Goal: Task Accomplishment & Management: Manage account settings

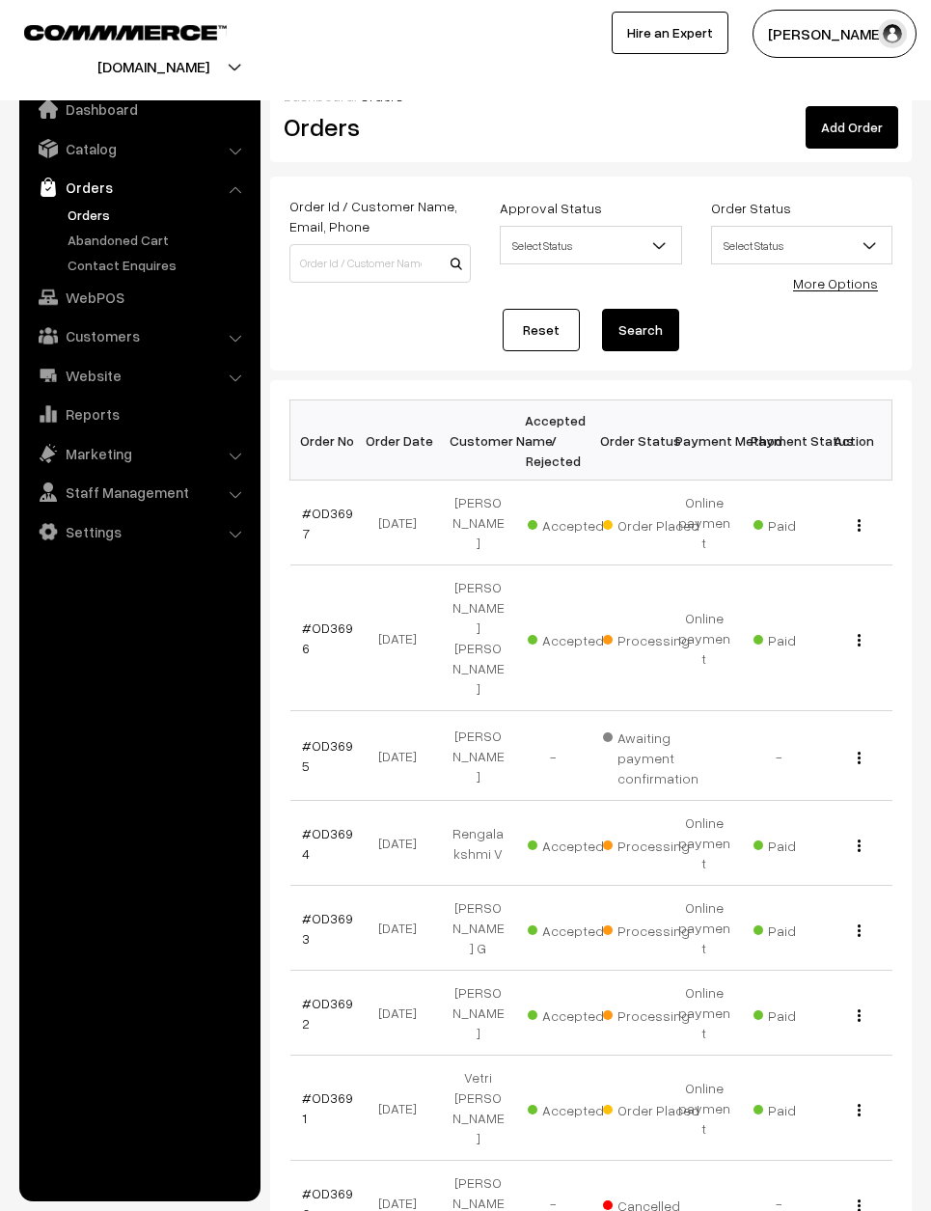
click at [529, 322] on link "Reset" at bounding box center [541, 330] width 77 height 42
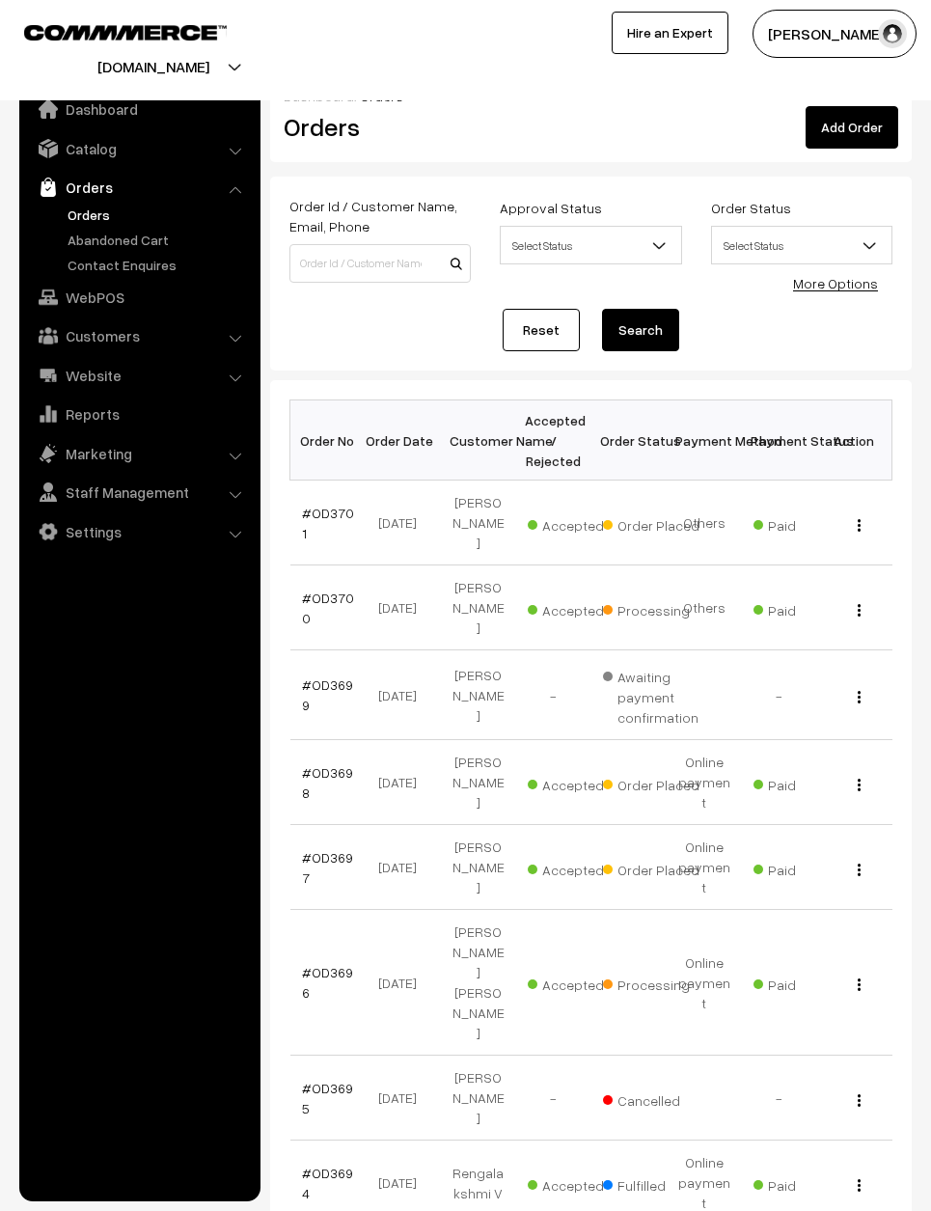
click at [324, 849] on link "#OD3697" at bounding box center [327, 867] width 51 height 37
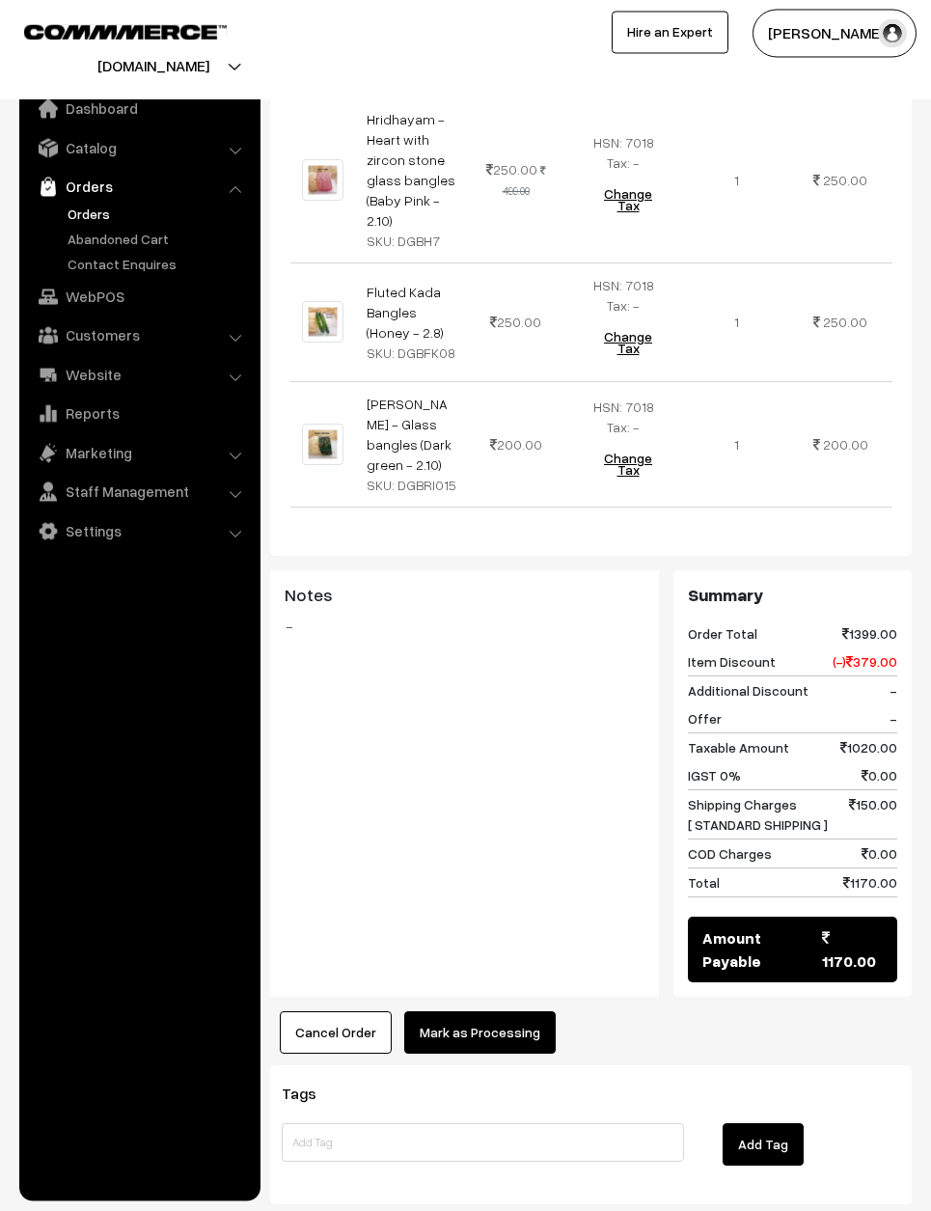
scroll to position [952, 0]
click at [494, 1012] on button "Mark as Processing" at bounding box center [479, 1033] width 151 height 42
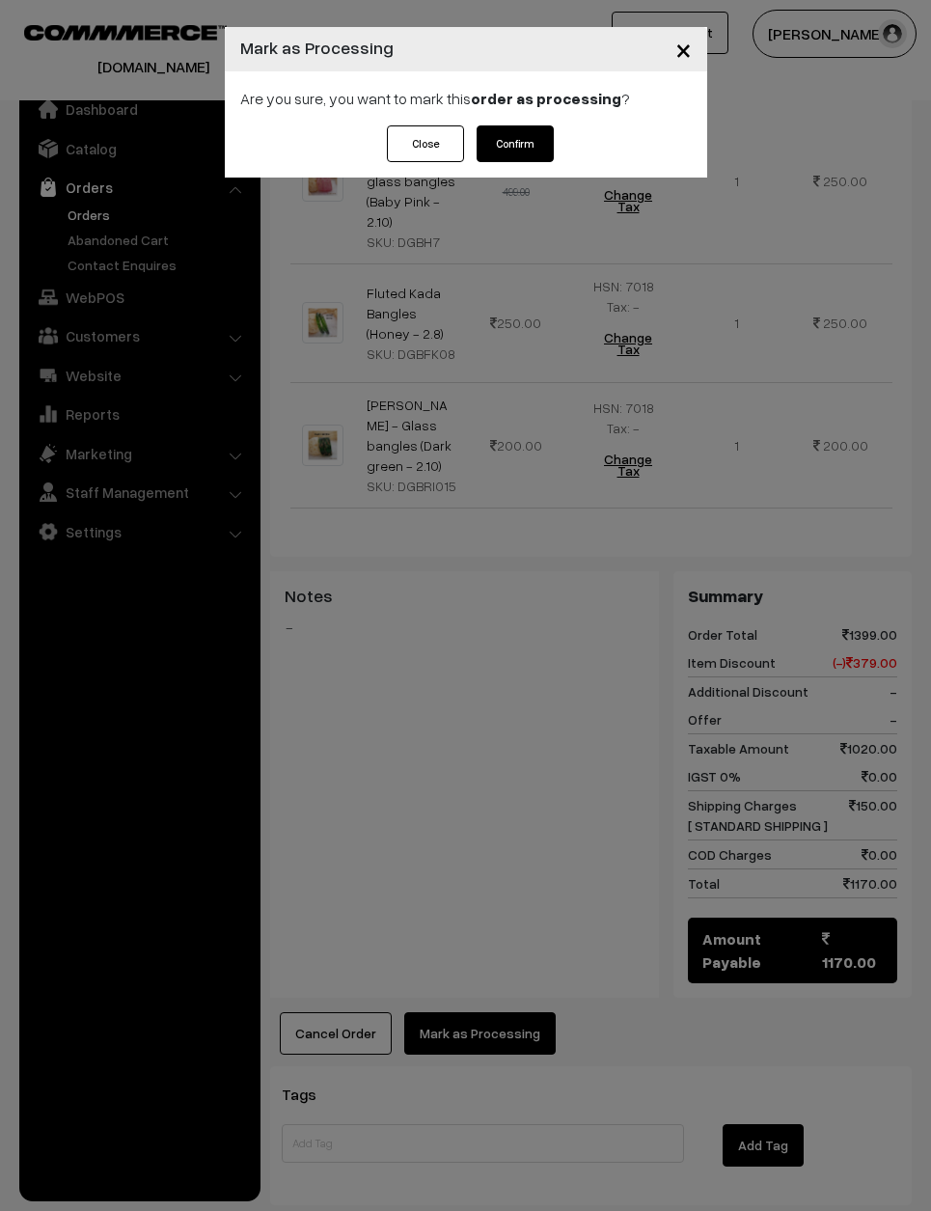
click at [513, 136] on button "Confirm" at bounding box center [515, 143] width 77 height 37
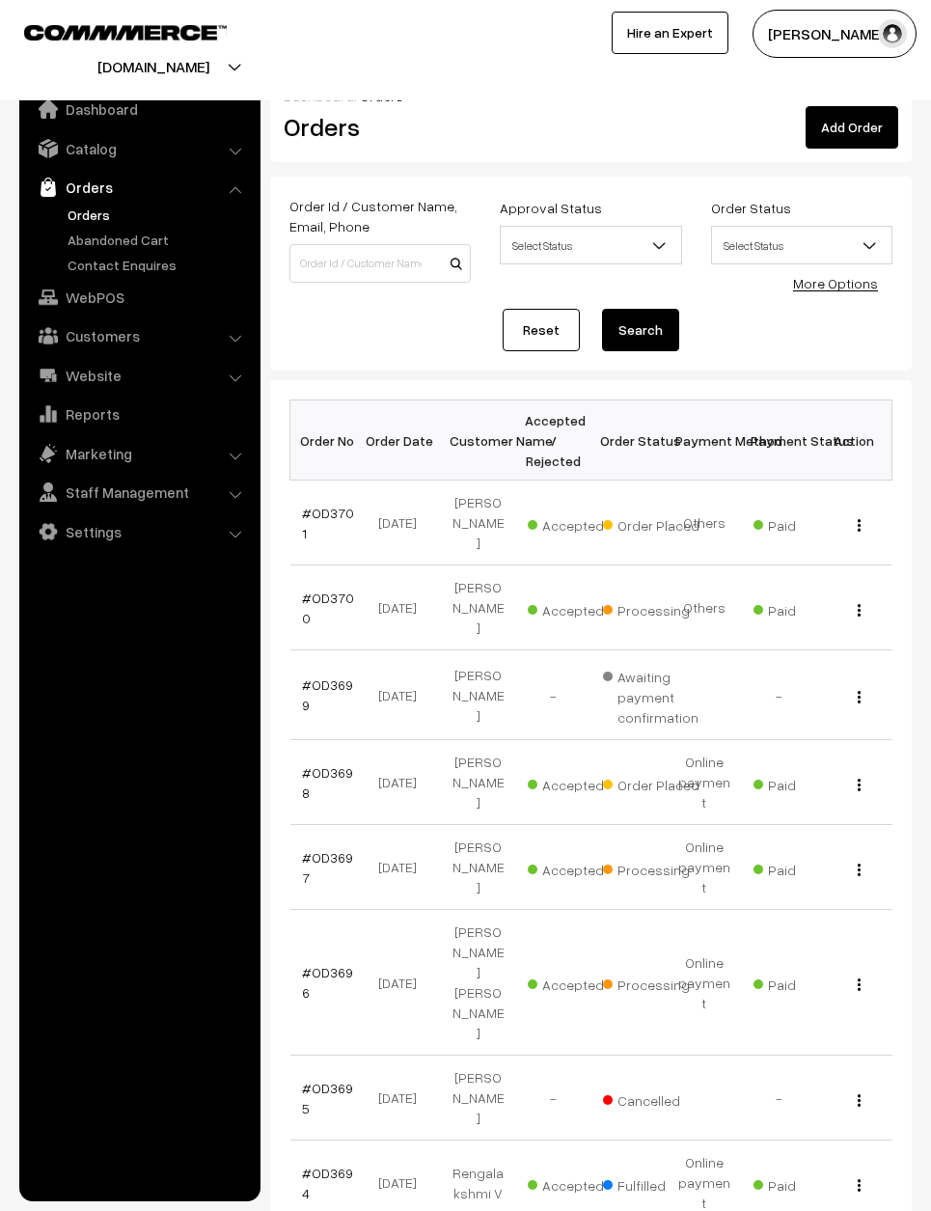
click at [333, 764] on link "#OD3698" at bounding box center [327, 782] width 51 height 37
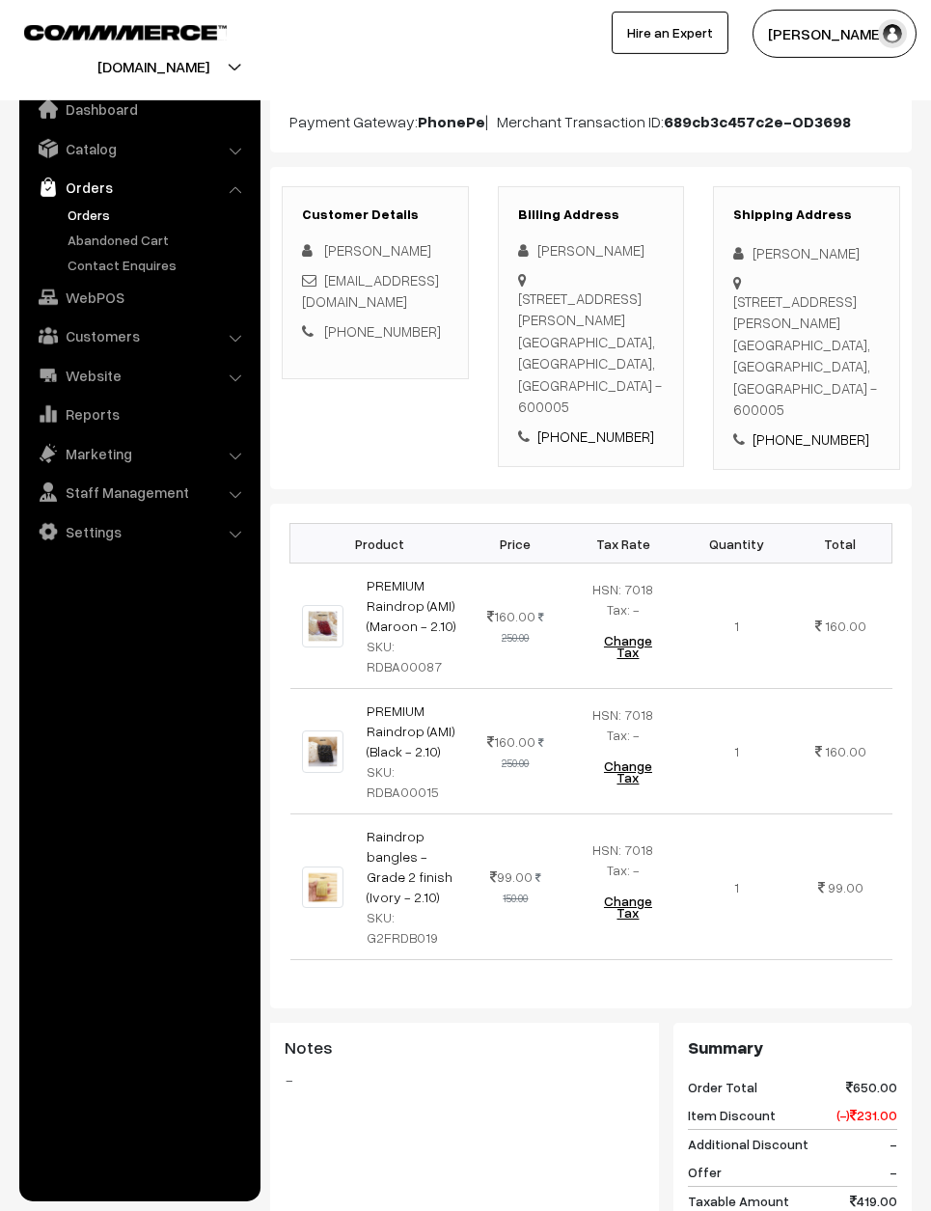
scroll to position [214, 0]
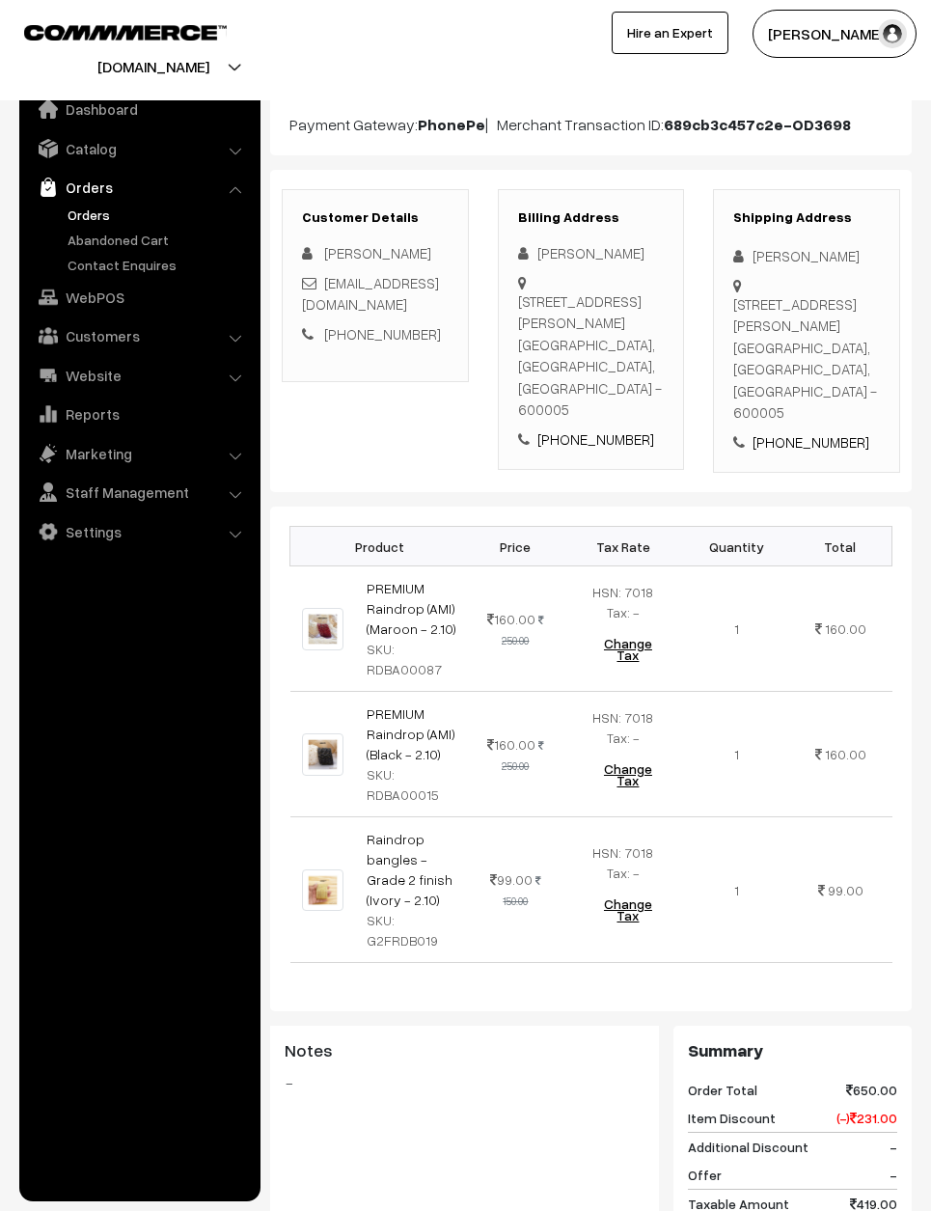
click at [469, 918] on td "Raindrop bangles - Grade 2 finish (Ivory - 2.10) SKU: G2FRDB019" at bounding box center [412, 890] width 115 height 146
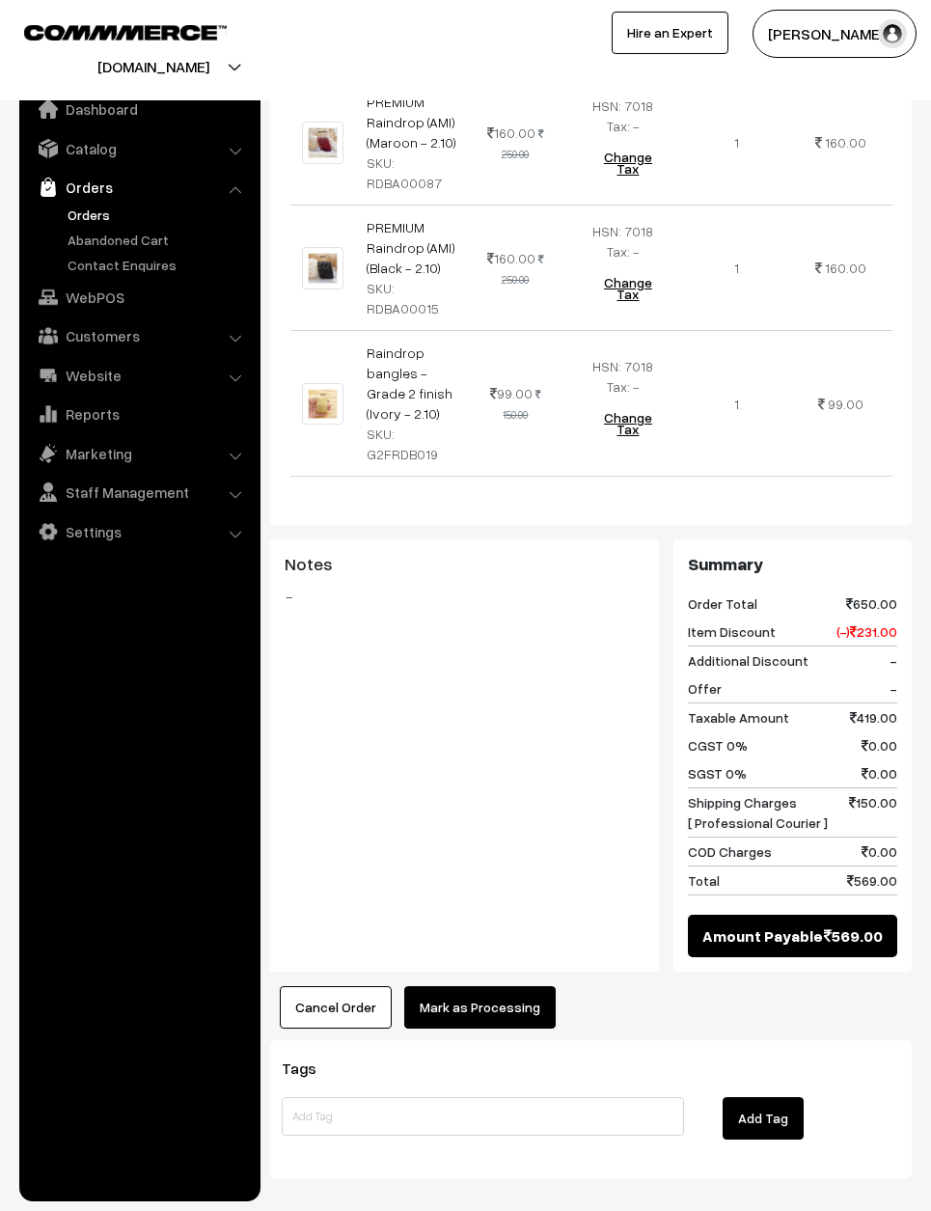
scroll to position [700, 0]
click at [494, 986] on button "Mark as Processing" at bounding box center [479, 1007] width 151 height 42
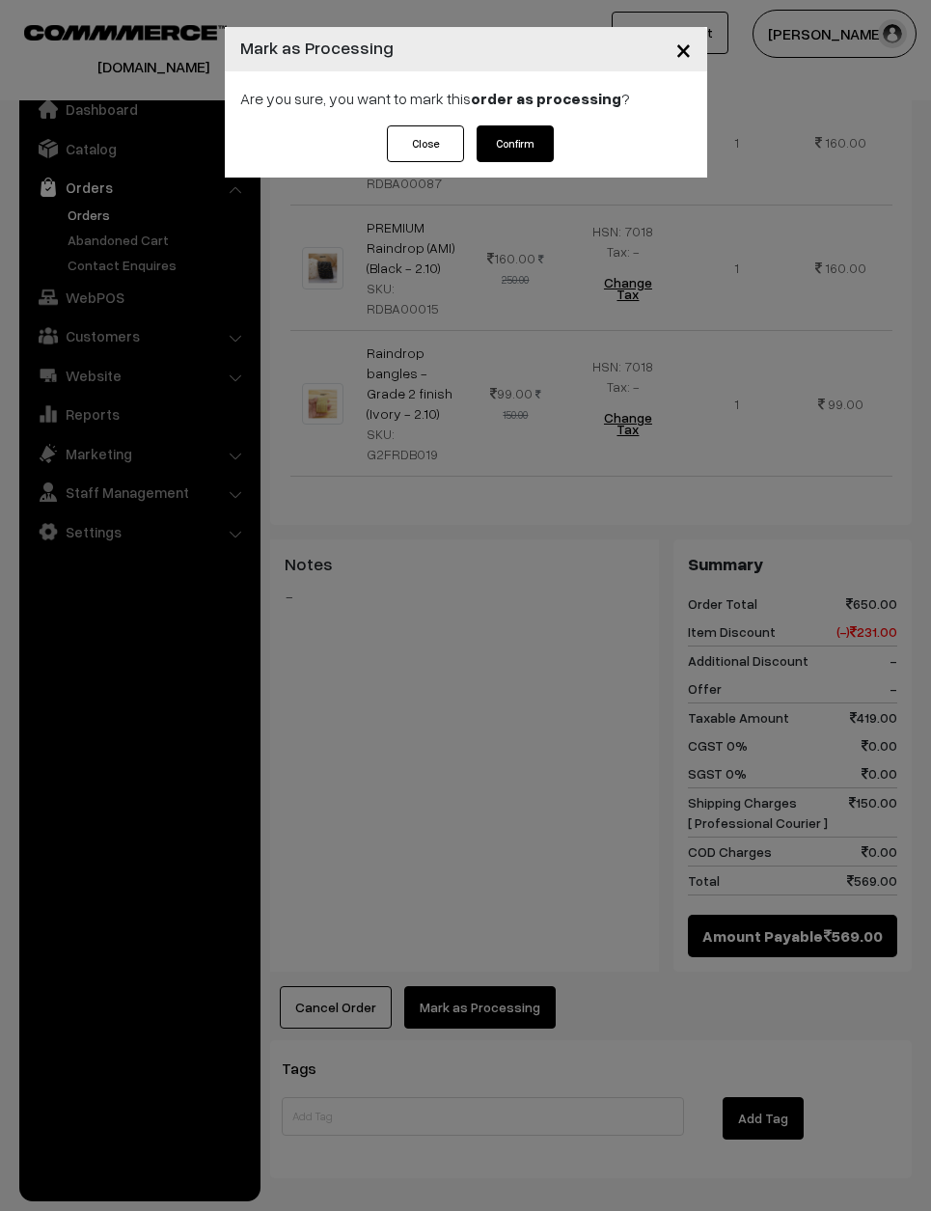
click at [522, 116] on div "Are you sure, you want to mark this order as processing ?" at bounding box center [466, 98] width 482 height 54
click at [540, 141] on button "Confirm" at bounding box center [515, 143] width 77 height 37
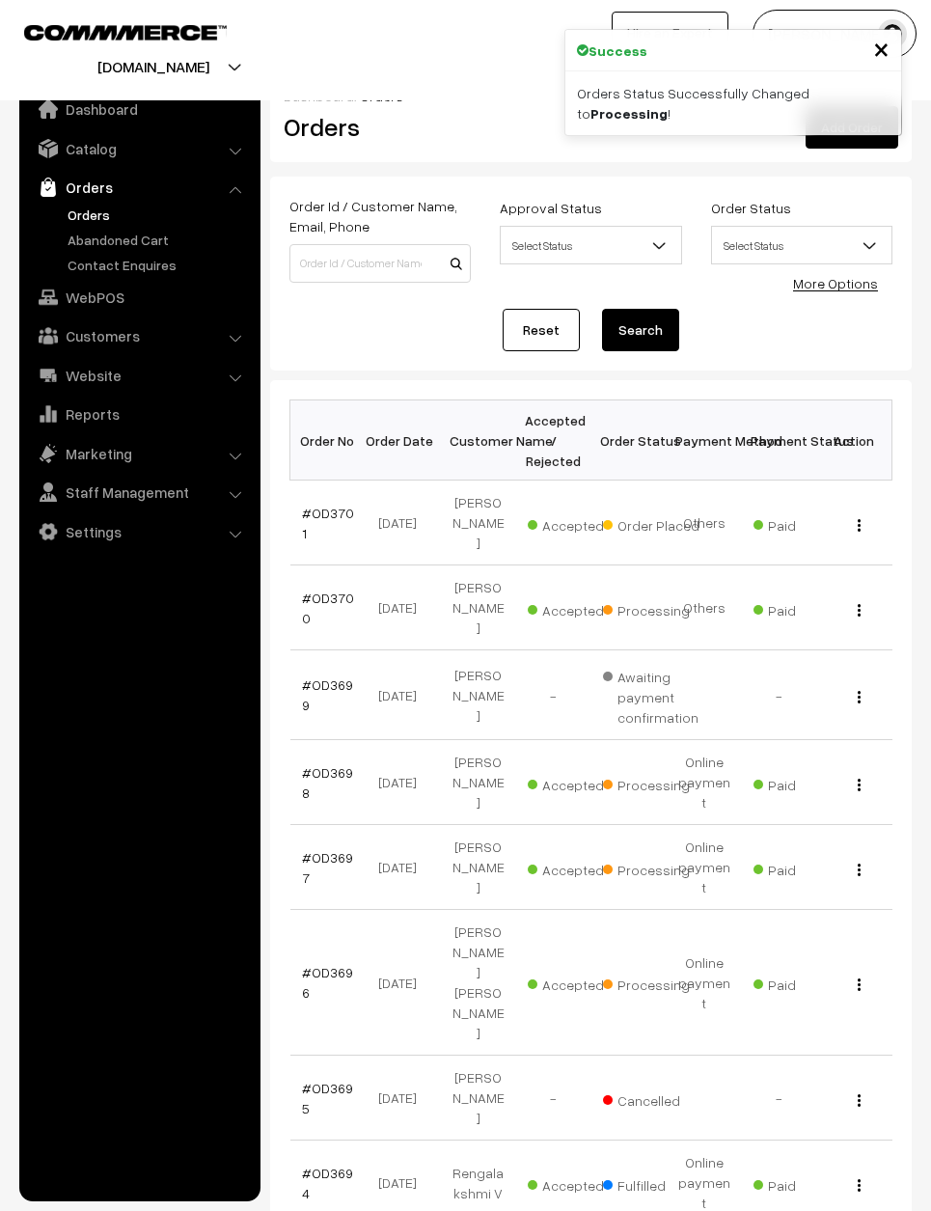
click at [320, 520] on link "#OD3701" at bounding box center [328, 523] width 52 height 37
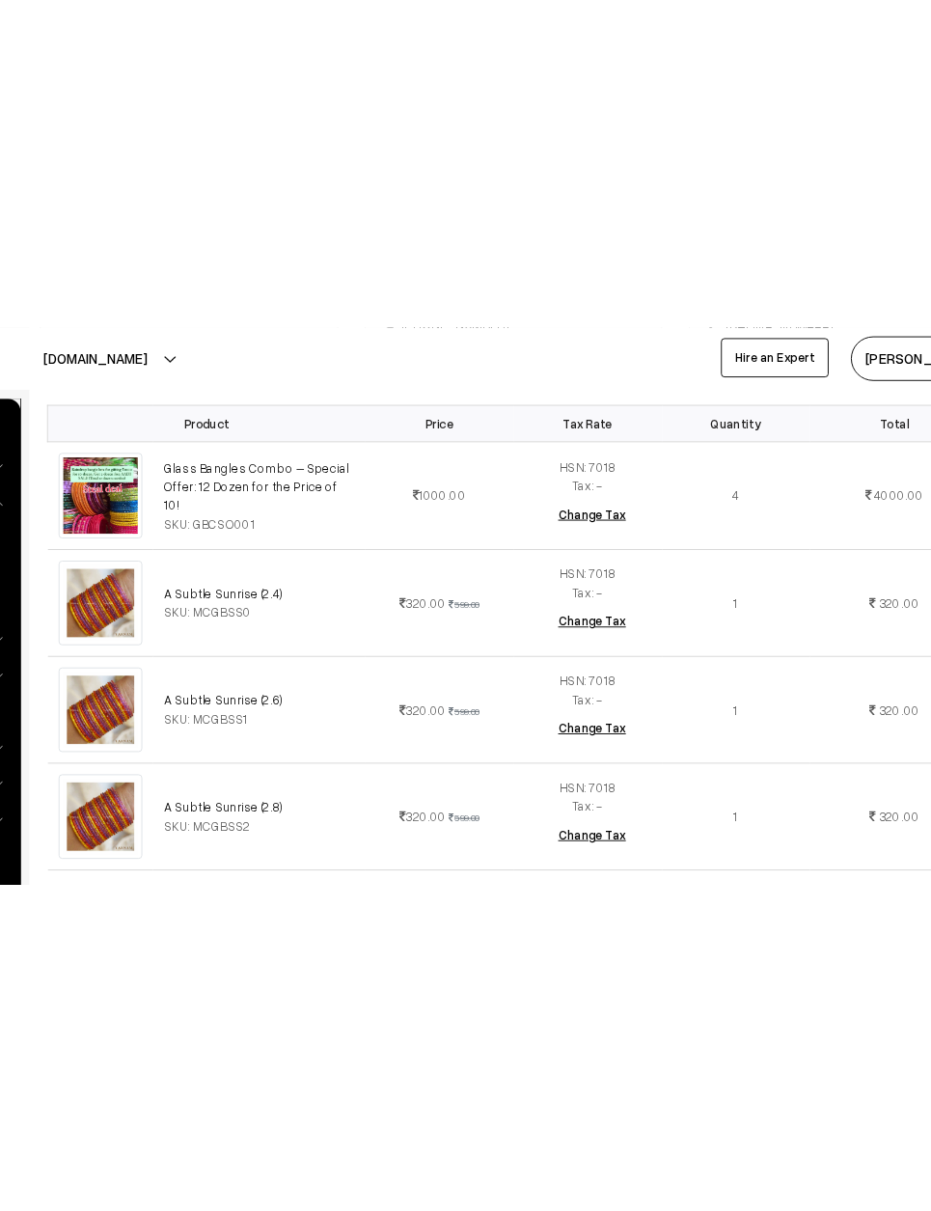
scroll to position [556, 0]
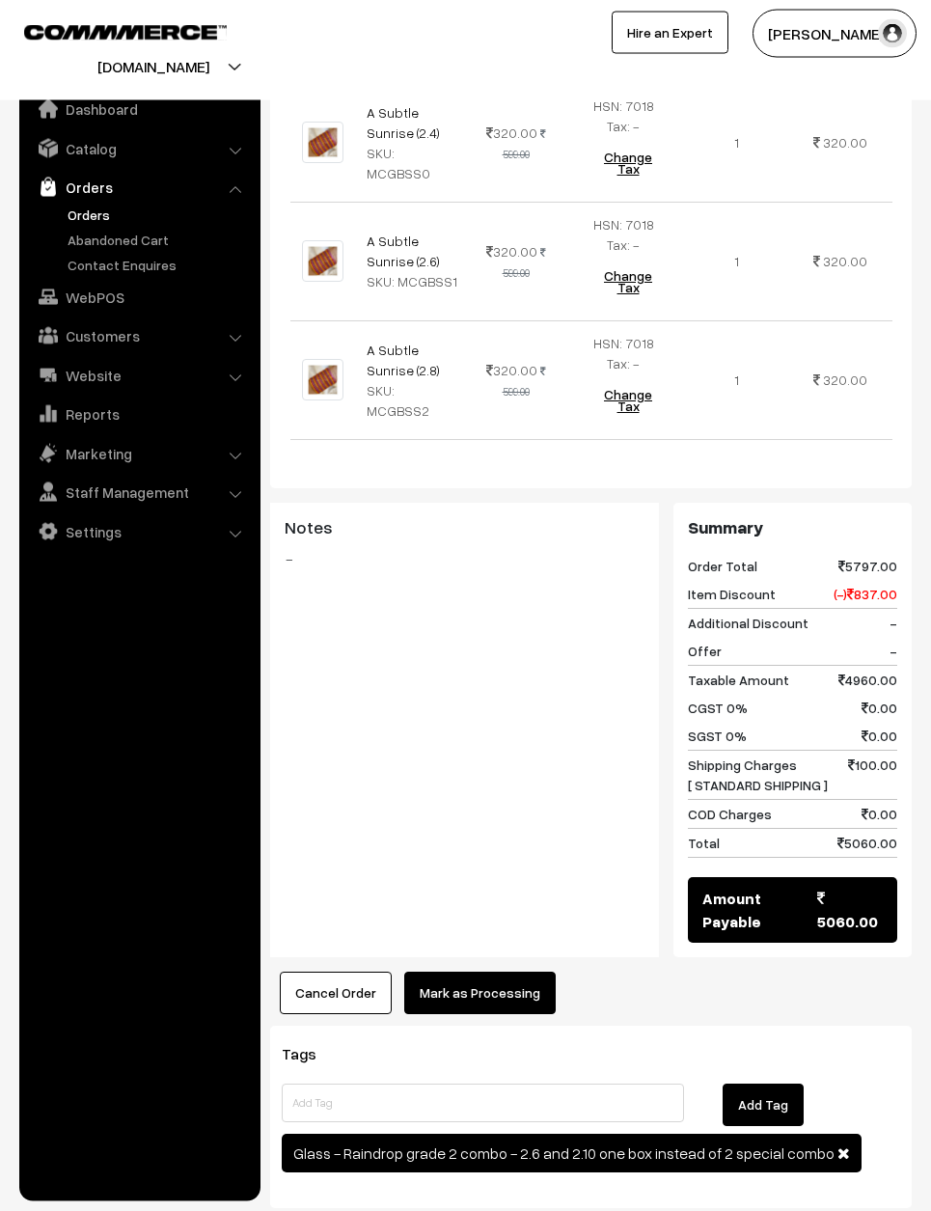
click at [491, 995] on button "Mark as Processing" at bounding box center [479, 992] width 151 height 42
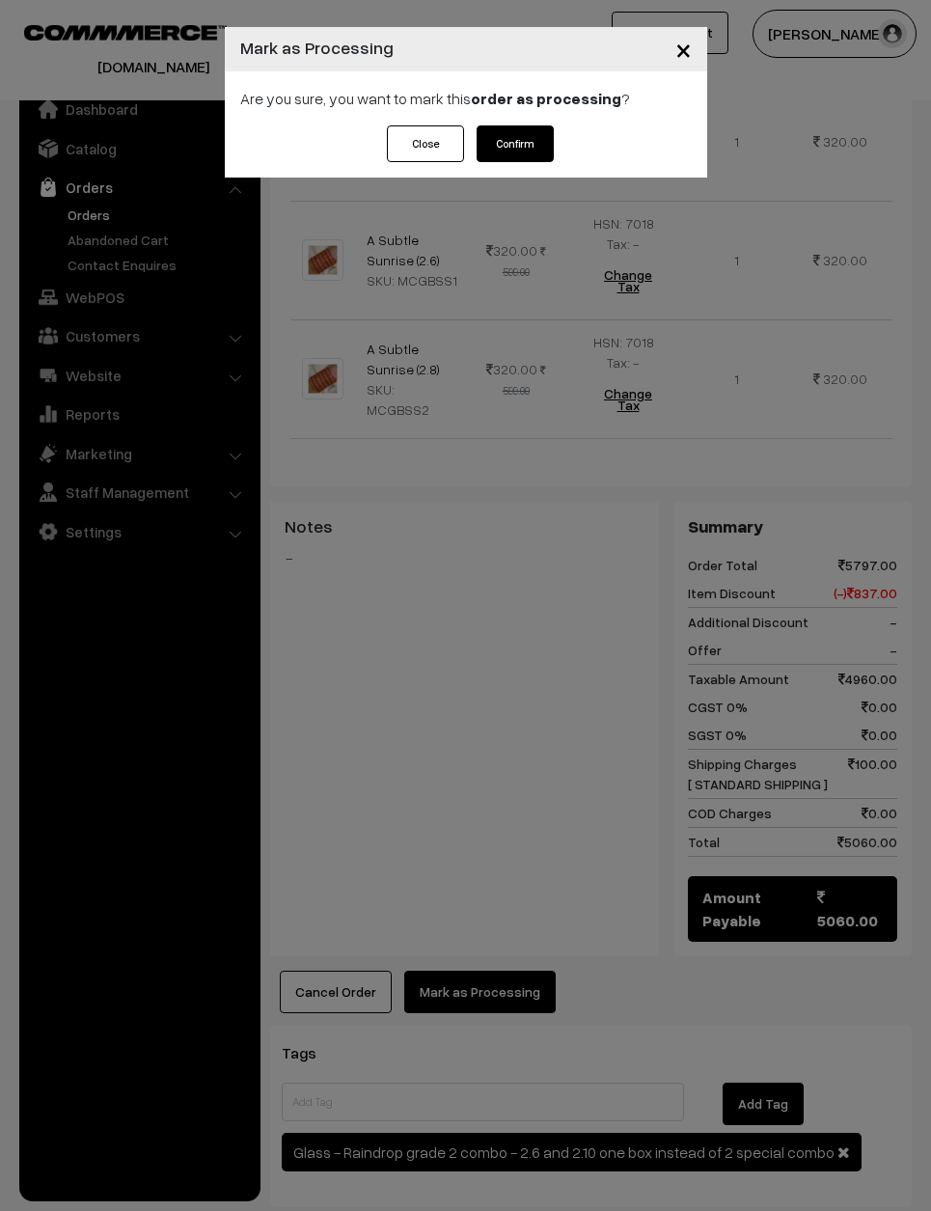
click at [532, 140] on button "Confirm" at bounding box center [515, 143] width 77 height 37
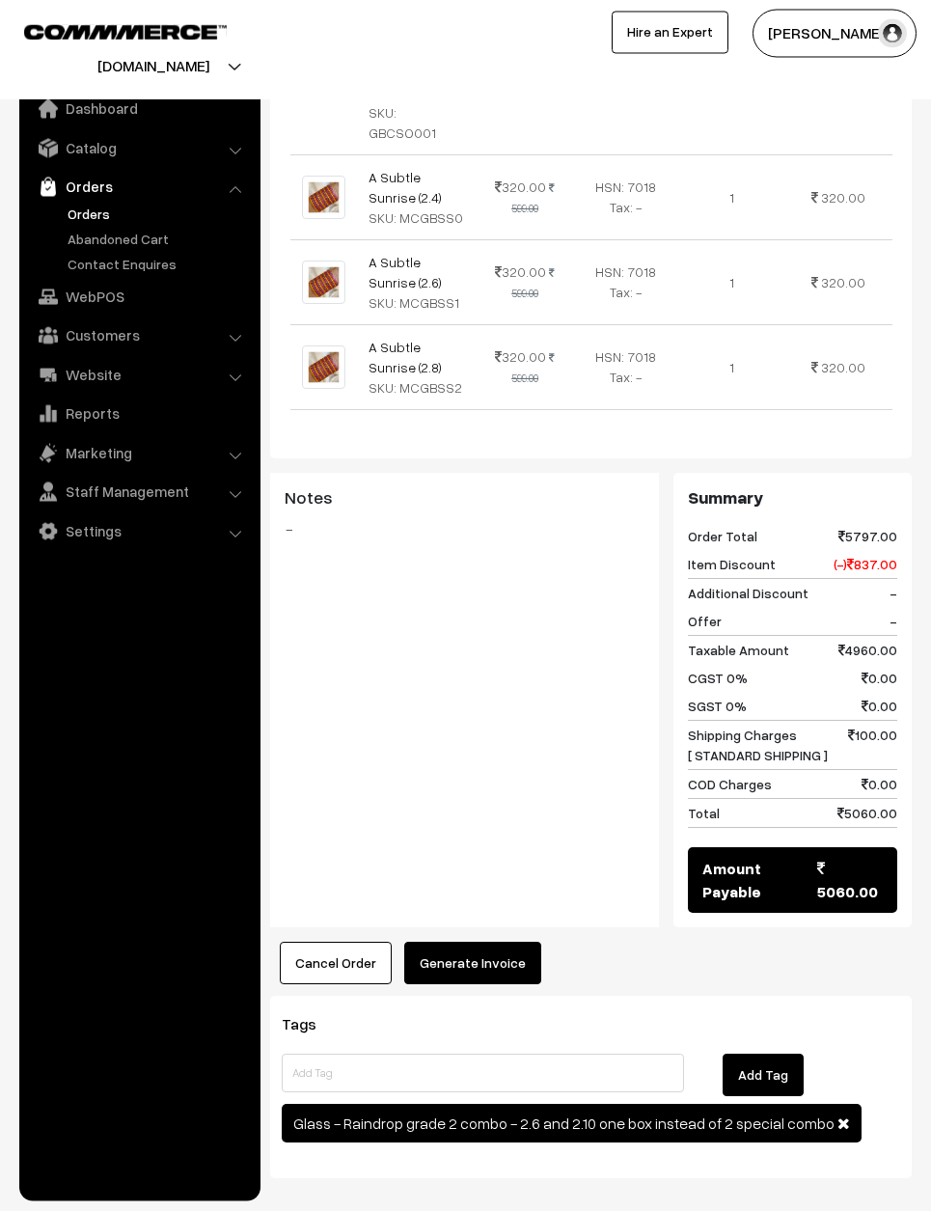
click at [461, 942] on button "Generate Invoice" at bounding box center [472, 963] width 137 height 42
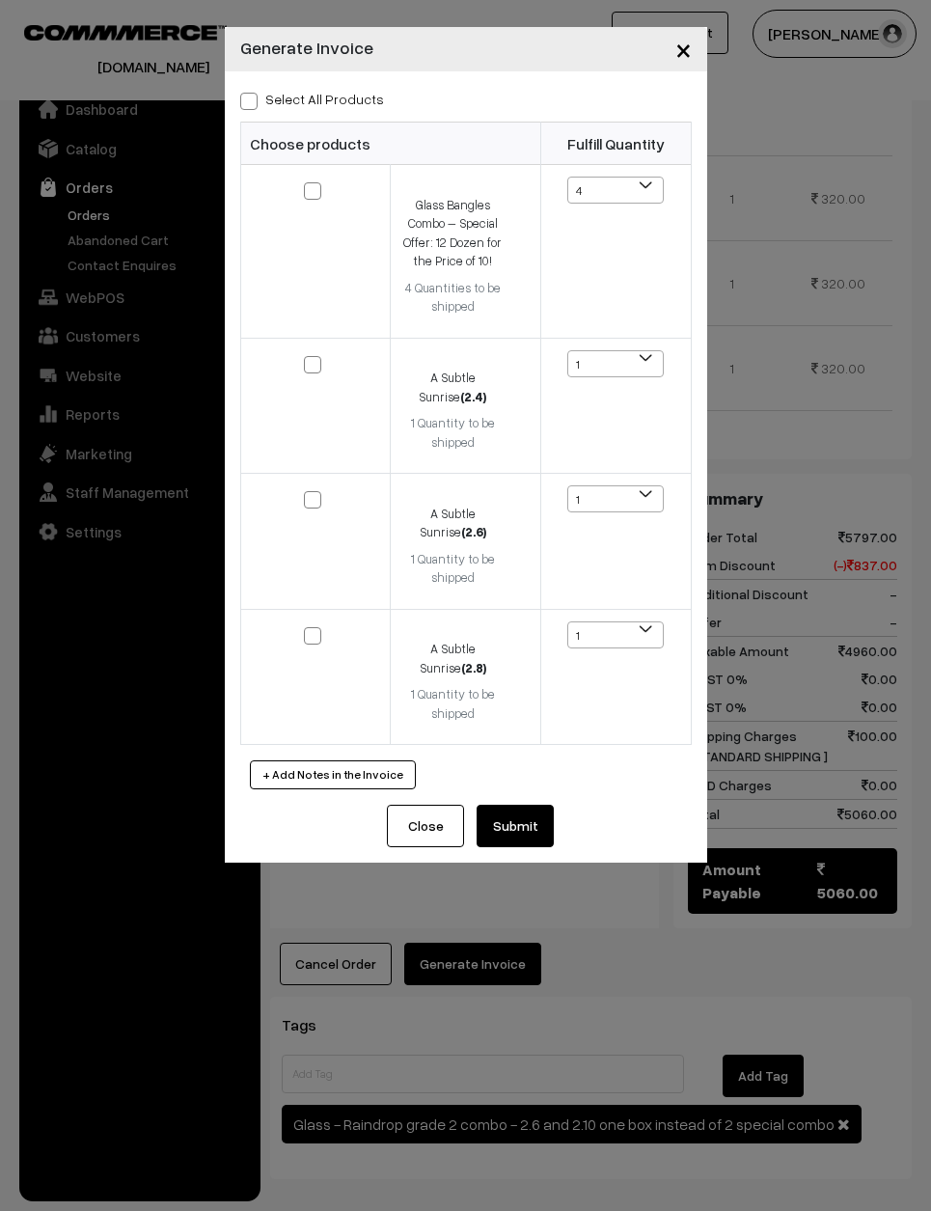
click at [303, 97] on label "Select All Products" at bounding box center [312, 99] width 144 height 20
click at [253, 97] on input "Select All Products" at bounding box center [246, 98] width 13 height 13
checkbox input "true"
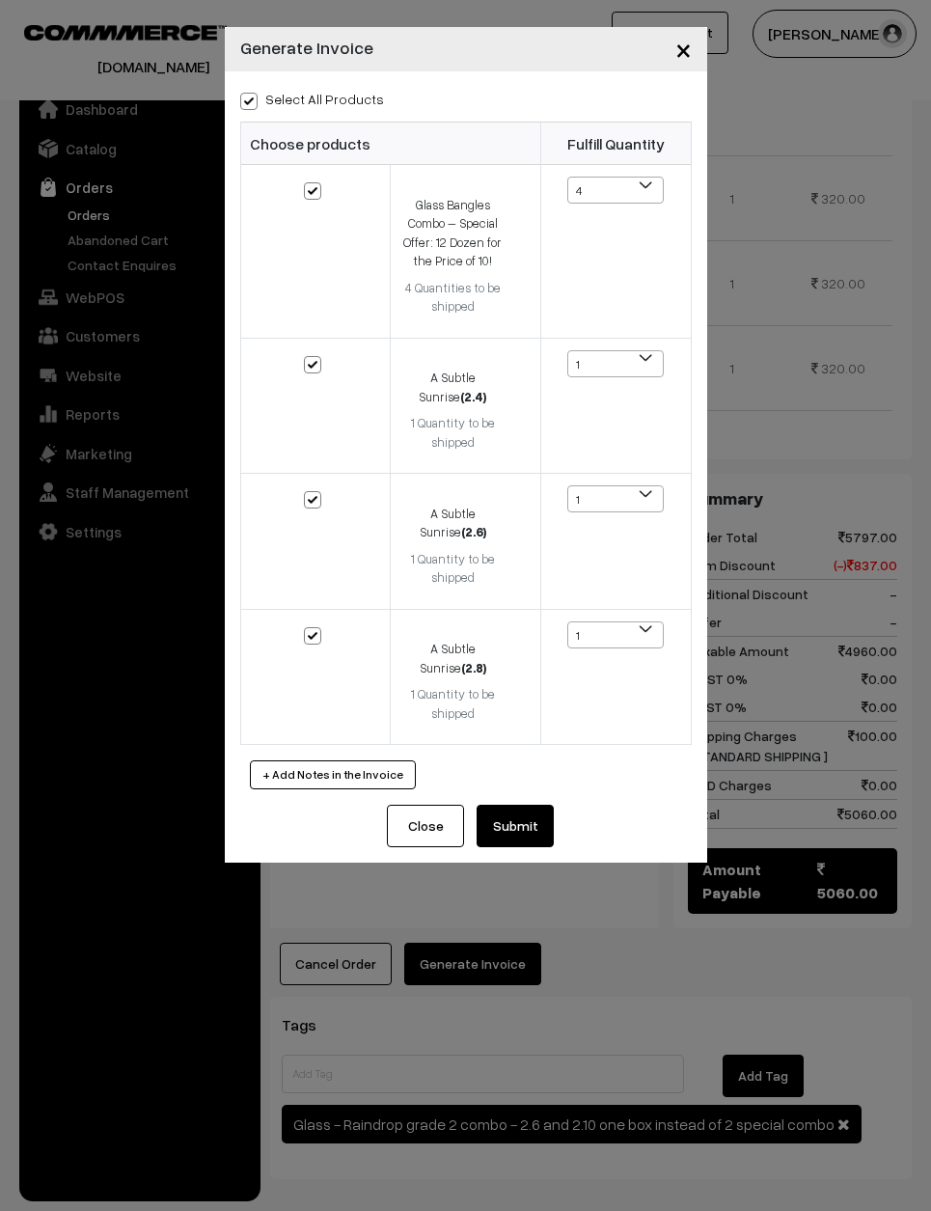
checkbox input "true"
click at [522, 805] on button "Submit" at bounding box center [515, 826] width 77 height 42
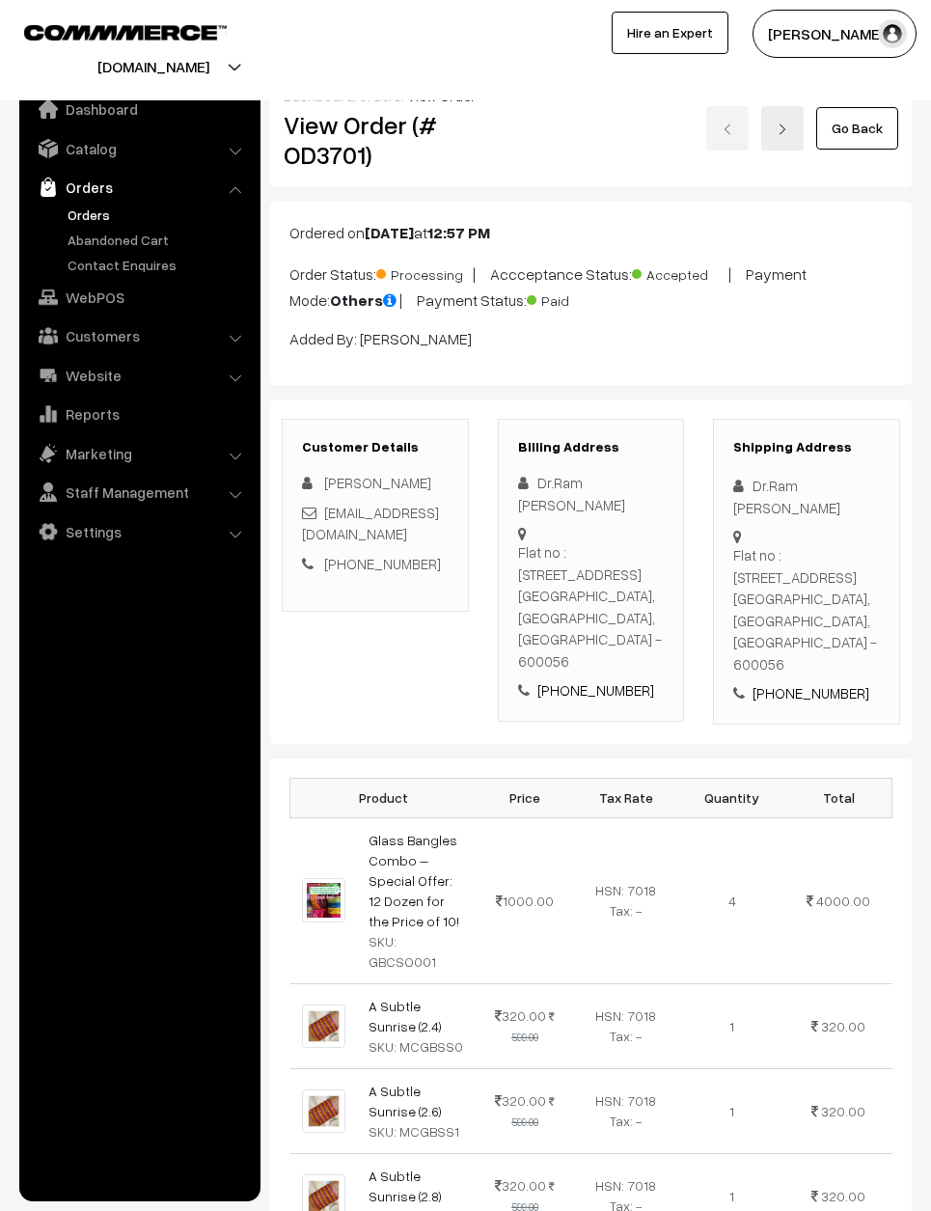
click at [883, 128] on link "Go Back" at bounding box center [857, 128] width 82 height 42
click at [866, 125] on link "Go Back" at bounding box center [857, 128] width 82 height 42
click at [869, 128] on link "Go Back" at bounding box center [857, 128] width 82 height 42
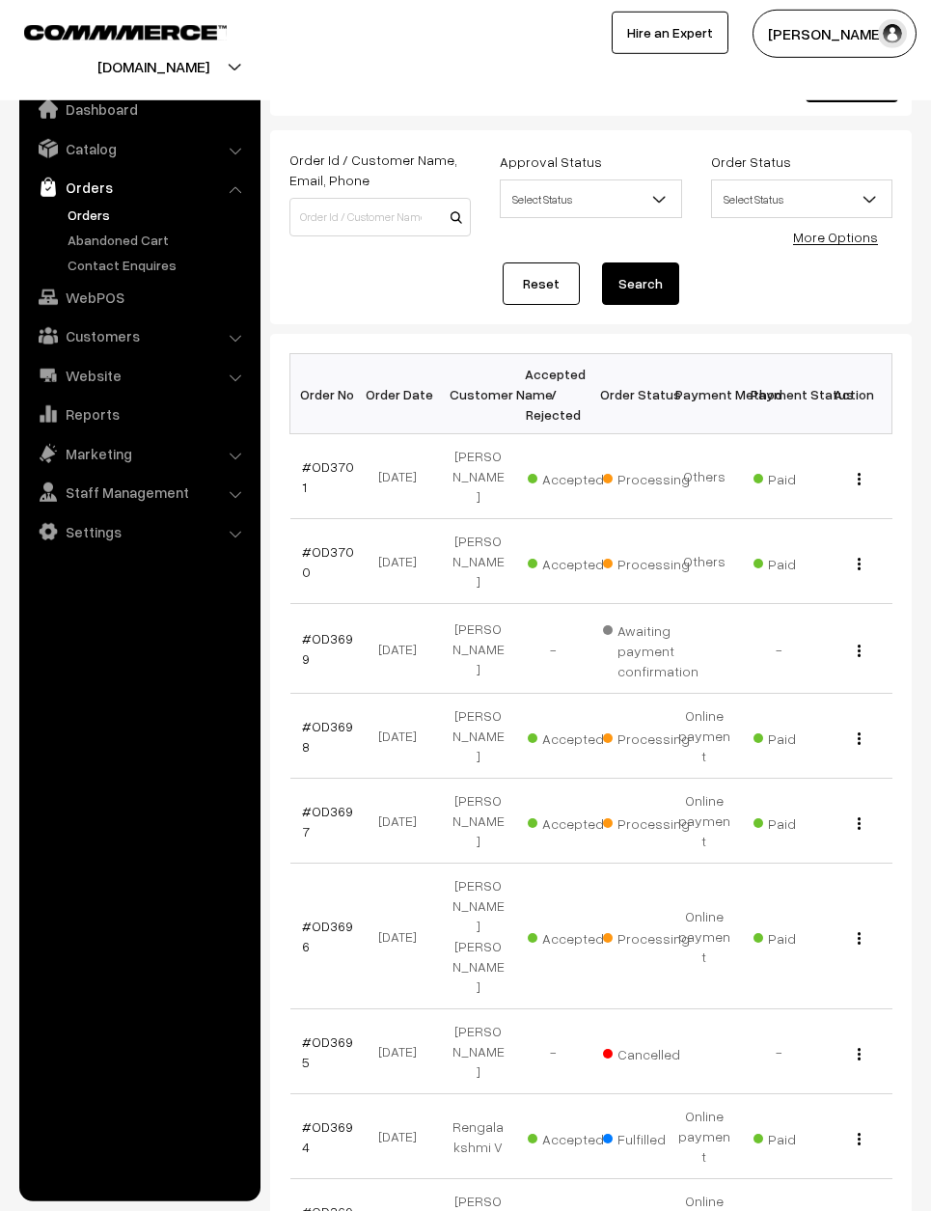
scroll to position [47, 0]
click at [323, 717] on link "#OD3698" at bounding box center [327, 735] width 51 height 37
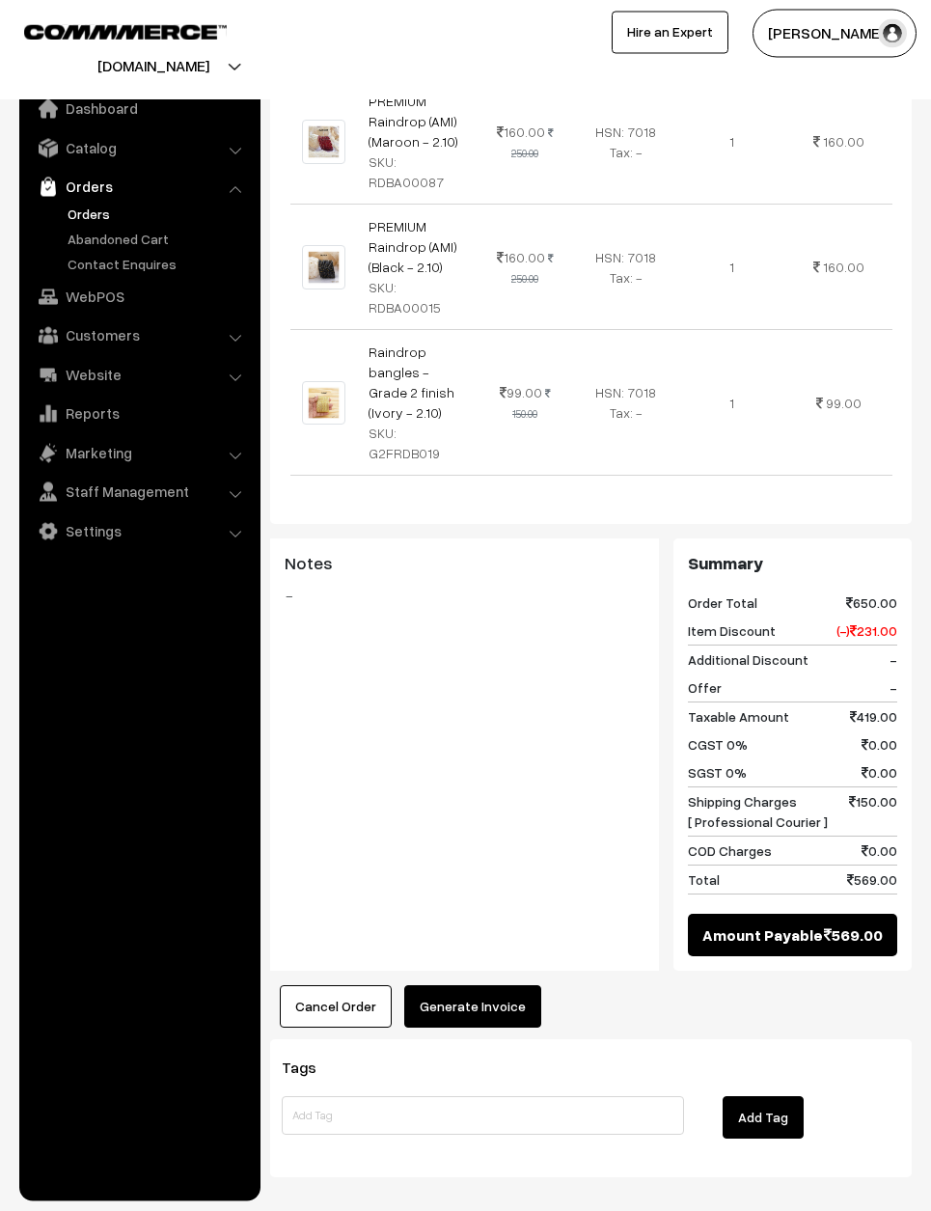
scroll to position [700, 0]
click at [487, 986] on button "Generate Invoice" at bounding box center [472, 1007] width 137 height 42
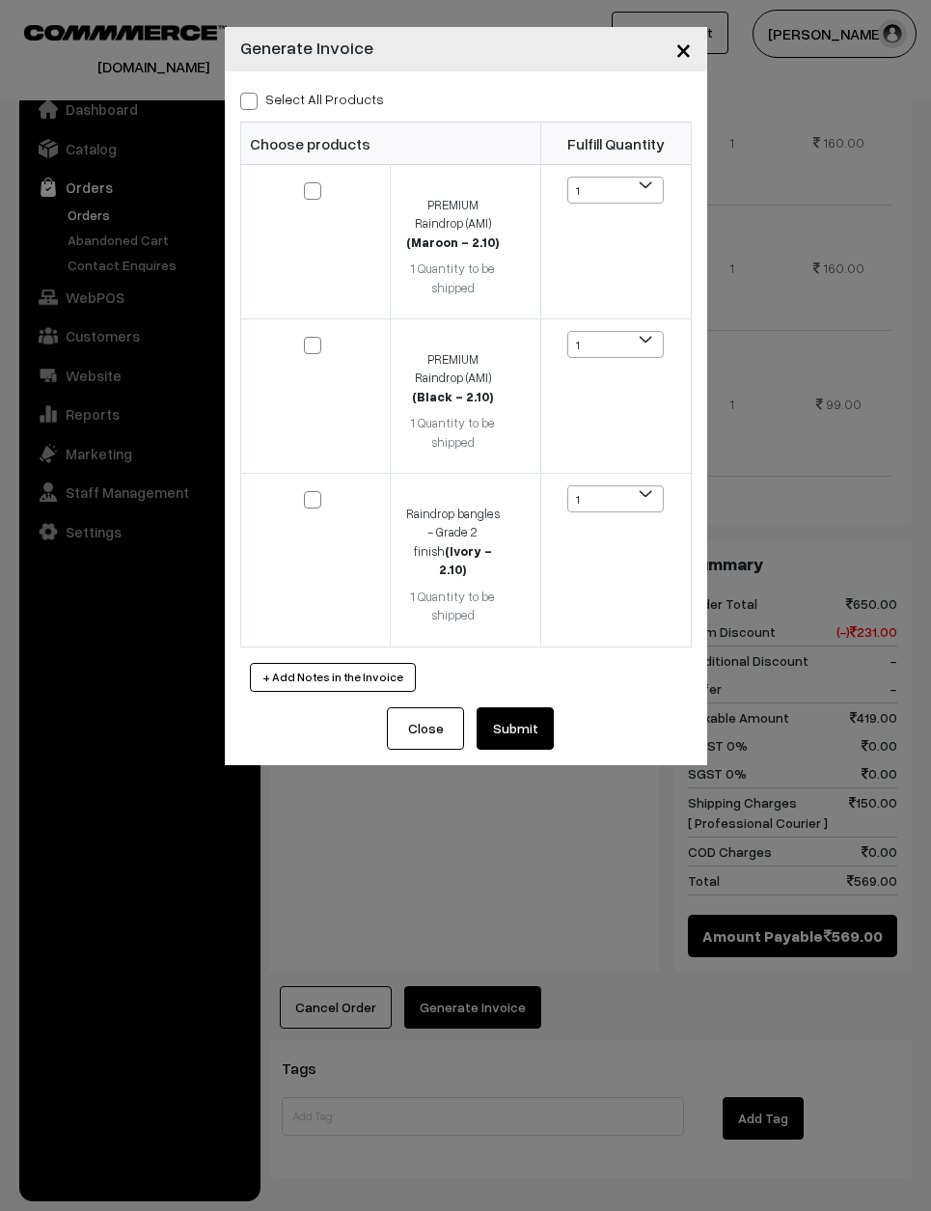
click at [336, 91] on label "Select All Products" at bounding box center [312, 99] width 144 height 20
click at [253, 92] on input "Select All Products" at bounding box center [246, 98] width 13 height 13
checkbox input "true"
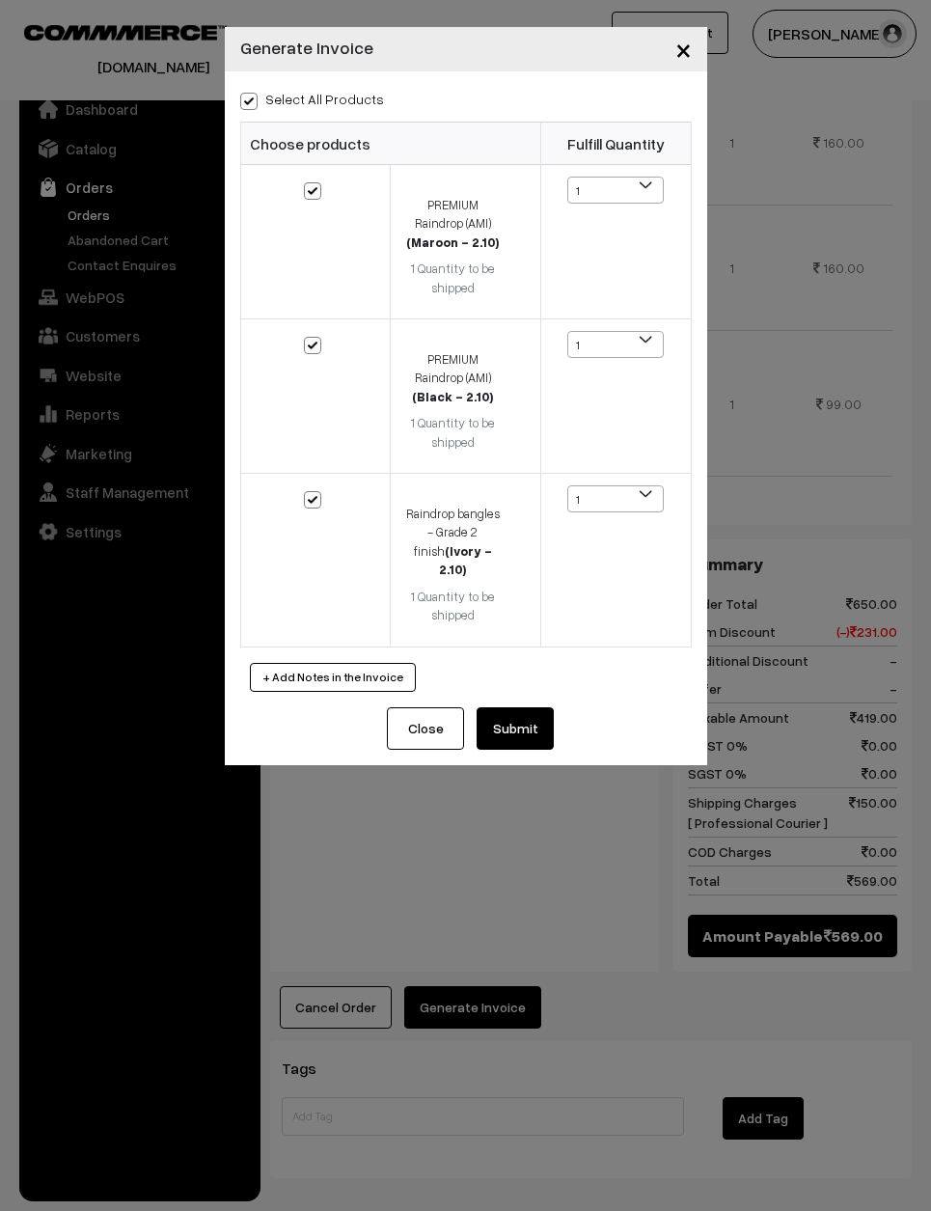
checkbox input "true"
click at [534, 707] on button "Submit" at bounding box center [515, 728] width 77 height 42
